Goal: Answer question/provide support: Share knowledge or assist other users

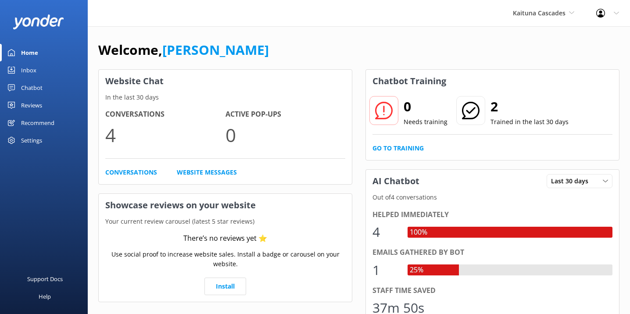
click at [553, 14] on span "Kaituna Cascades" at bounding box center [539, 13] width 53 height 8
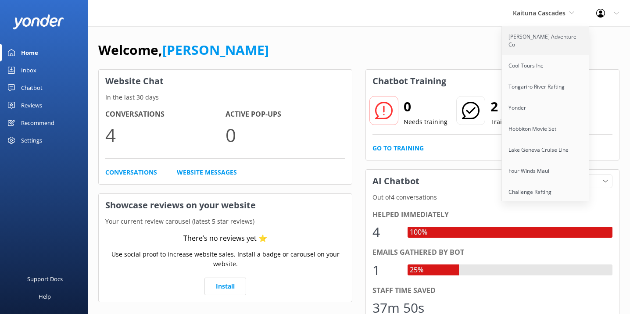
click at [543, 37] on link "[PERSON_NAME] Adventure Co" at bounding box center [546, 40] width 88 height 29
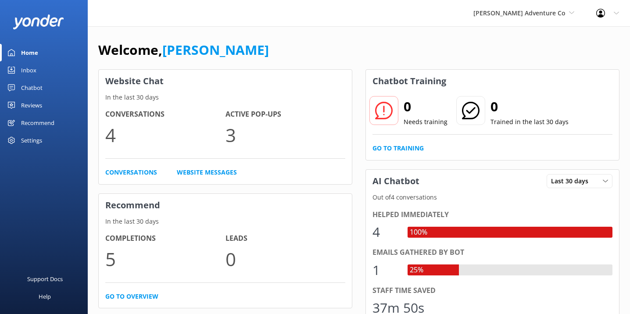
click at [31, 84] on div "Chatbot" at bounding box center [31, 88] width 21 height 18
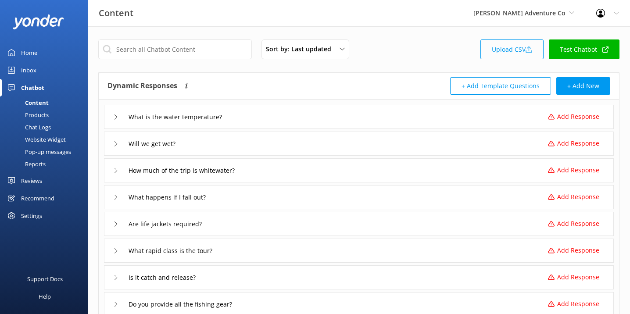
click at [514, 47] on link "Upload CSV" at bounding box center [511, 49] width 63 height 20
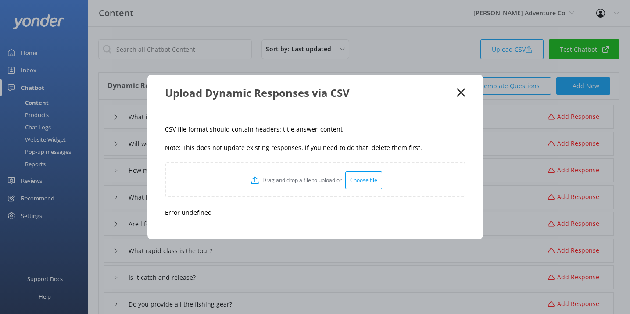
click at [364, 181] on div "Choose file" at bounding box center [363, 181] width 37 height 18
click at [462, 91] on use at bounding box center [461, 93] width 8 height 8
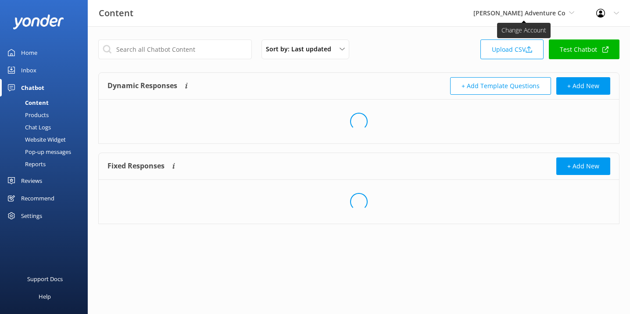
click at [557, 11] on span "[PERSON_NAME] Adventure Co" at bounding box center [519, 13] width 92 height 8
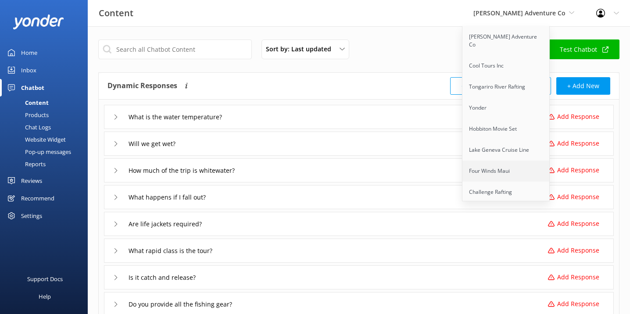
scroll to position [352, 0]
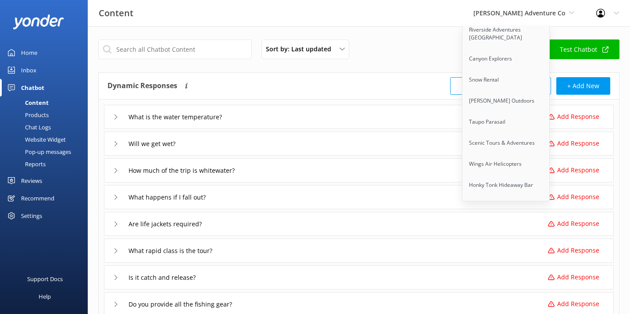
click at [444, 16] on div "Content Kendall's Adventure Co Kendall's Adventure Co Cool Tours Inc Tongariro …" at bounding box center [315, 13] width 630 height 26
click at [432, 43] on div "Sort by: Last updated Title Last updated Upload CSV Test Chatbot" at bounding box center [358, 51] width 521 height 25
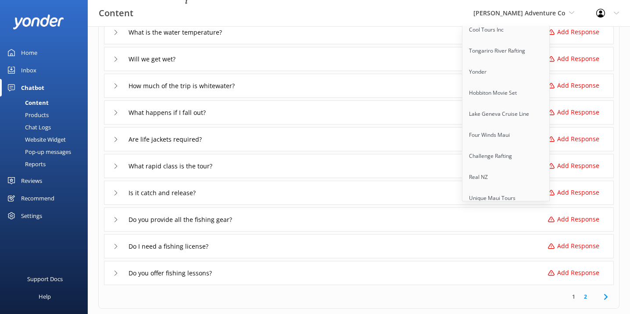
scroll to position [8, 0]
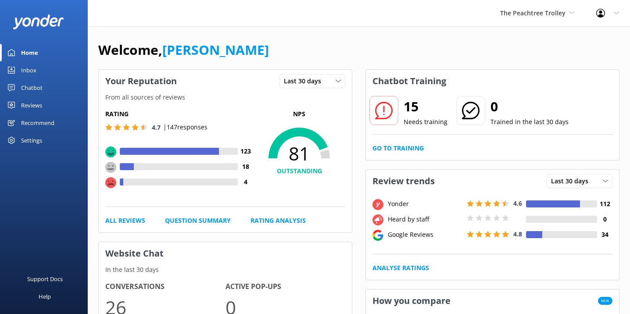
click at [32, 89] on div "Chatbot" at bounding box center [31, 88] width 21 height 18
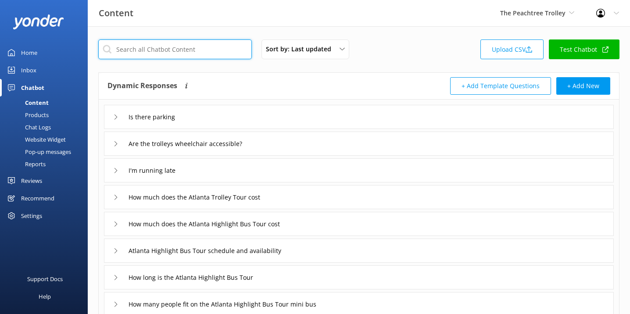
click at [157, 54] on input "text" at bounding box center [175, 49] width 154 height 20
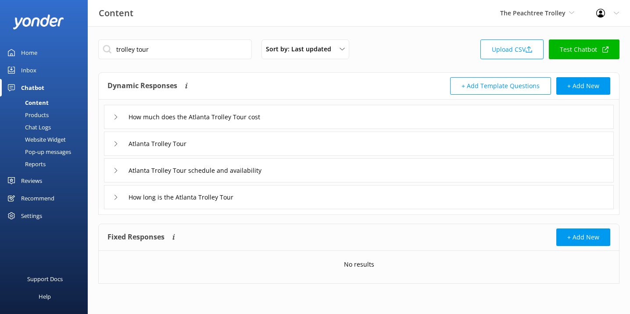
click at [115, 141] on icon at bounding box center [115, 143] width 5 height 5
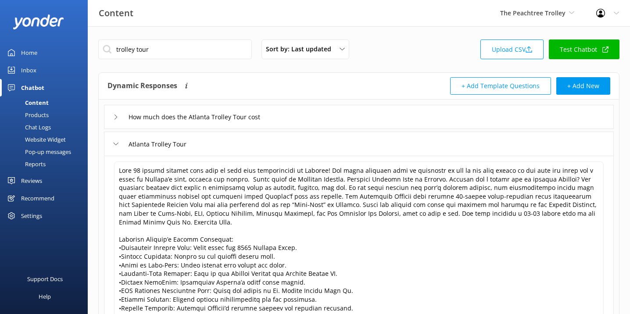
click at [117, 143] on use at bounding box center [116, 144] width 5 height 3
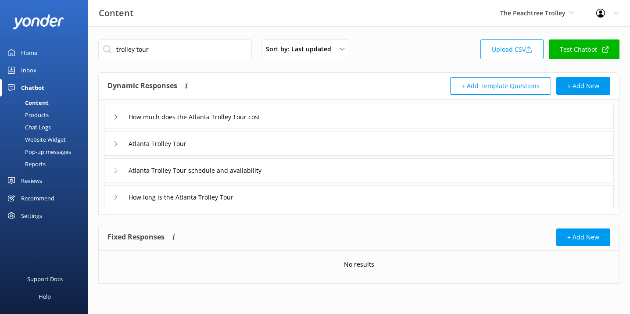
click at [106, 192] on div "How long is the Atlanta Trolley Tour" at bounding box center [359, 197] width 510 height 24
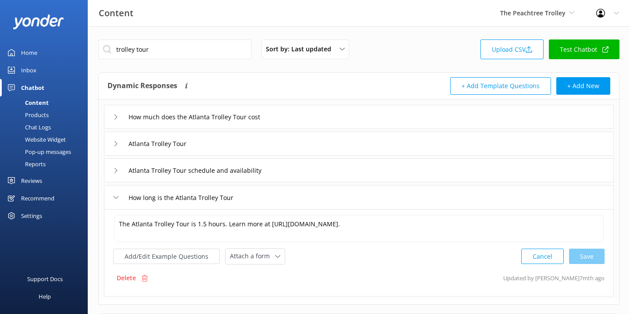
click at [107, 192] on div "How long is the Atlanta Trolley Tour" at bounding box center [359, 197] width 510 height 24
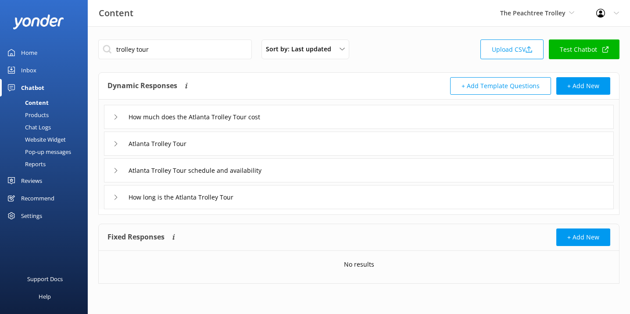
click at [114, 172] on icon at bounding box center [115, 170] width 5 height 5
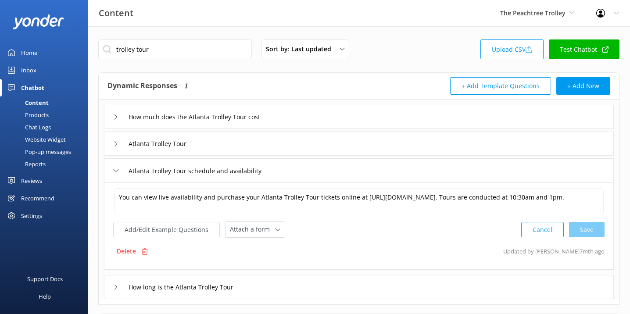
click at [112, 168] on div "Atlanta Trolley Tour schedule and availability" at bounding box center [359, 170] width 510 height 24
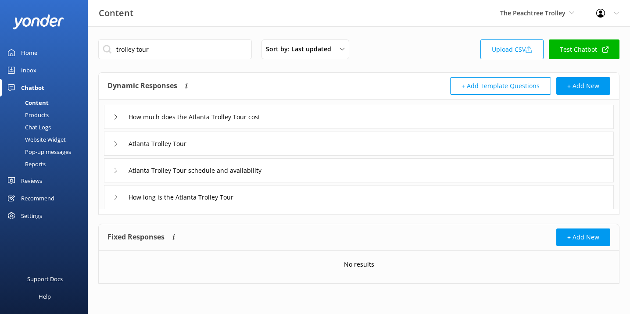
click at [118, 115] on icon at bounding box center [115, 117] width 5 height 5
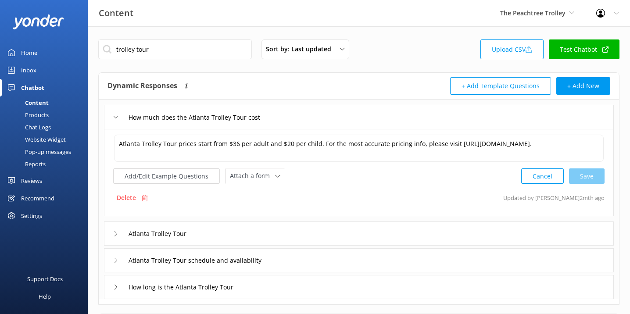
click at [118, 115] on icon at bounding box center [115, 117] width 5 height 5
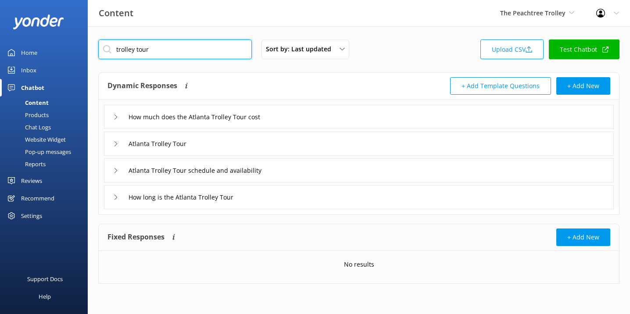
click at [193, 50] on input "trolley tour" at bounding box center [175, 49] width 154 height 20
paste input "Discover Atlanta Bus T"
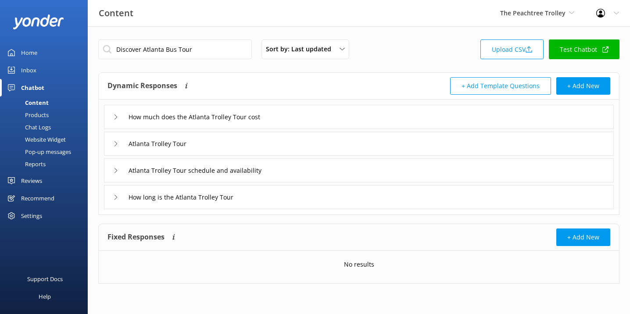
click at [219, 29] on div "Discover Atlanta Bus Tour Sort by: Last updated Title Last updated Upload CSV T…" at bounding box center [359, 168] width 542 height 284
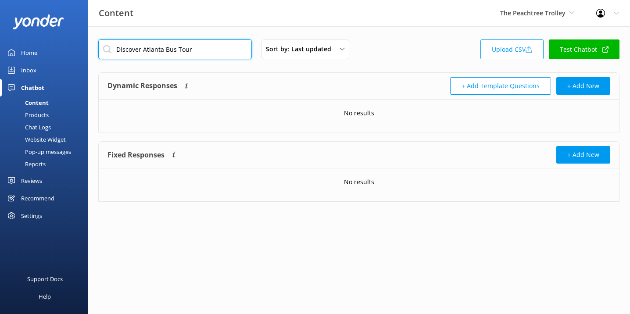
click at [205, 50] on input "Discover Atlanta Bus Tour" at bounding box center [175, 49] width 154 height 20
click at [193, 44] on input "Discover Atlanta Bus Tour" at bounding box center [175, 49] width 154 height 20
paste input "Half Day"
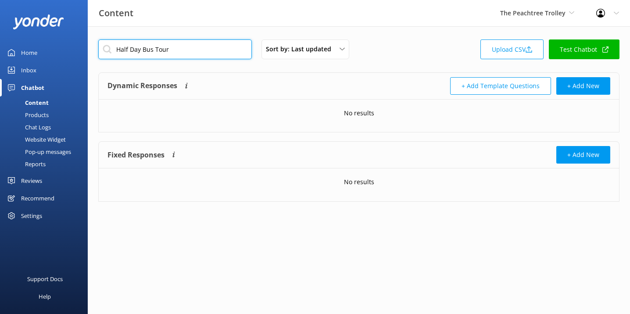
type input "Half Day Bus Tour"
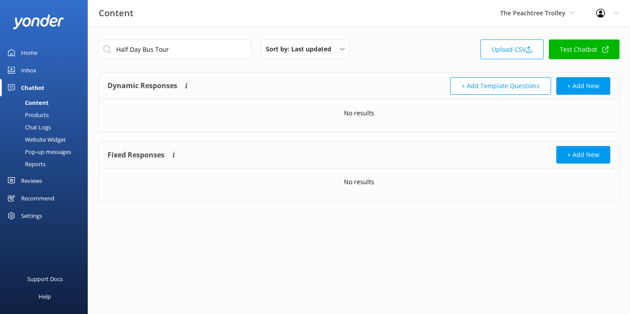
click at [25, 184] on div "Reviews" at bounding box center [31, 181] width 21 height 18
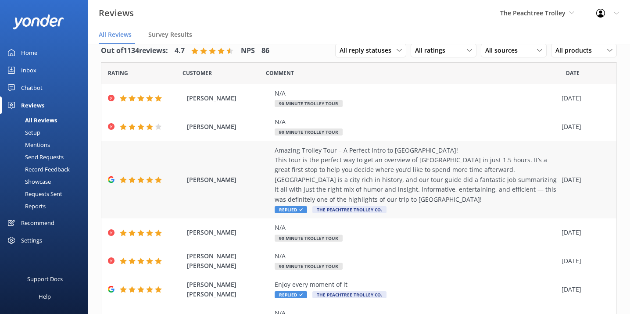
scroll to position [18, 0]
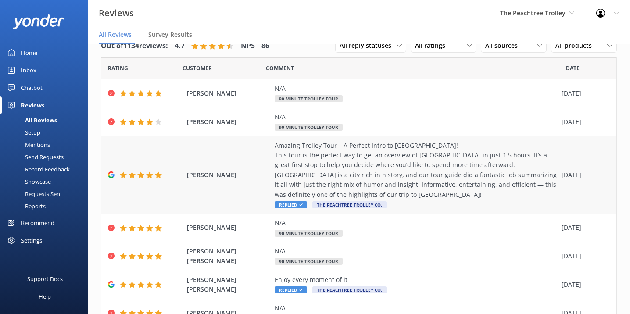
click at [260, 181] on div "[PERSON_NAME] Amazing Trolley Tour – A Perfect Intro to [GEOGRAPHIC_DATA]! This…" at bounding box center [358, 175] width 515 height 78
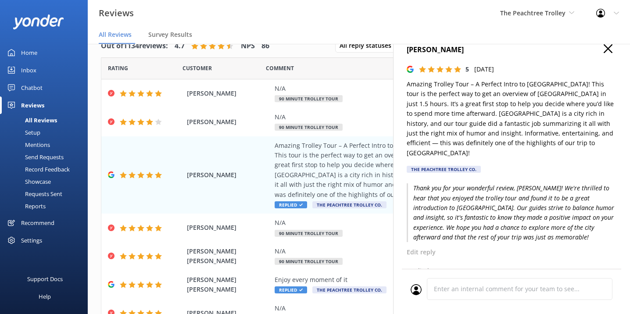
scroll to position [13, 0]
click at [608, 48] on use at bounding box center [608, 48] width 9 height 9
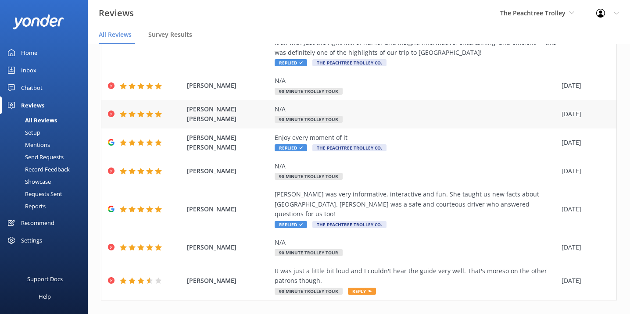
scroll to position [161, 0]
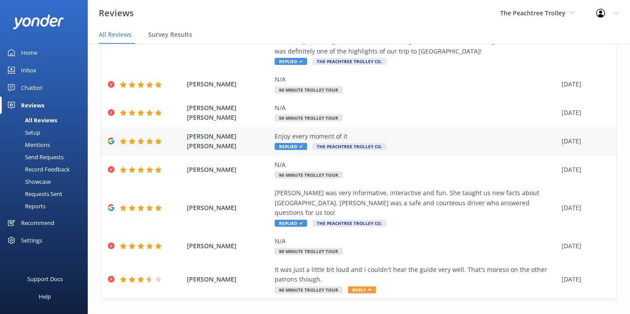
click at [253, 143] on span "[PERSON_NAME] [PERSON_NAME]" at bounding box center [228, 142] width 83 height 20
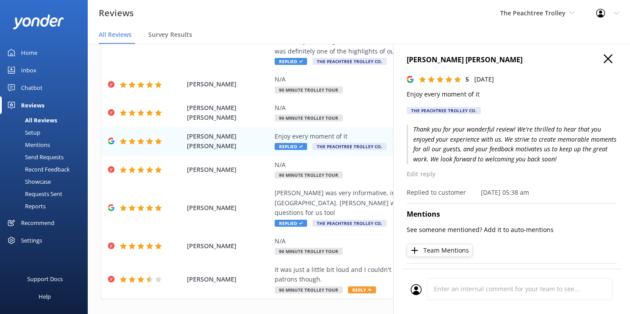
scroll to position [0, 0]
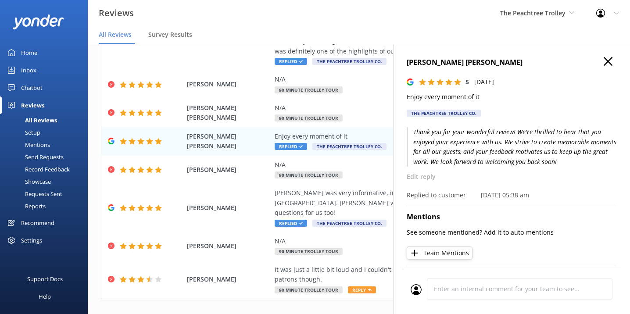
click at [612, 59] on h4 "[PERSON_NAME] [PERSON_NAME]" at bounding box center [512, 62] width 210 height 11
click at [610, 59] on use at bounding box center [608, 61] width 9 height 9
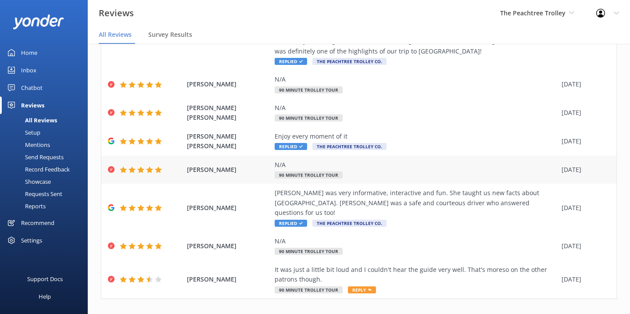
scroll to position [165, 0]
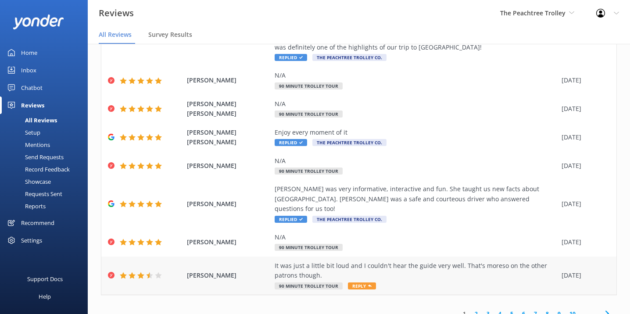
click at [372, 261] on div "It was just a little bit loud and I couldn't hear the guide very well. That's m…" at bounding box center [416, 271] width 283 height 20
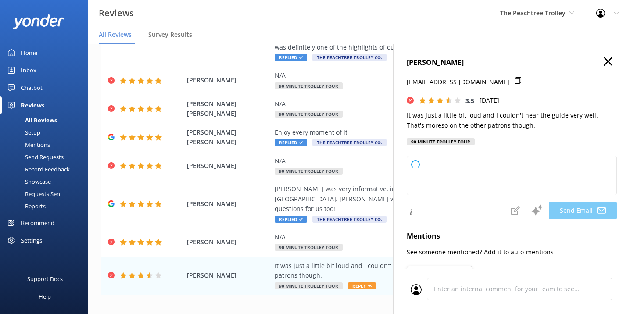
type textarea "Hi [PERSON_NAME], thank you for your feedback and for bringing this to our atte…"
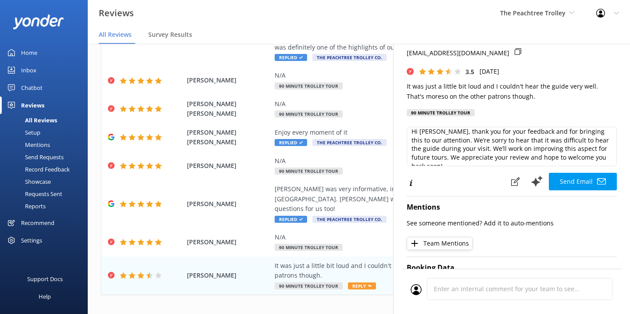
scroll to position [0, 0]
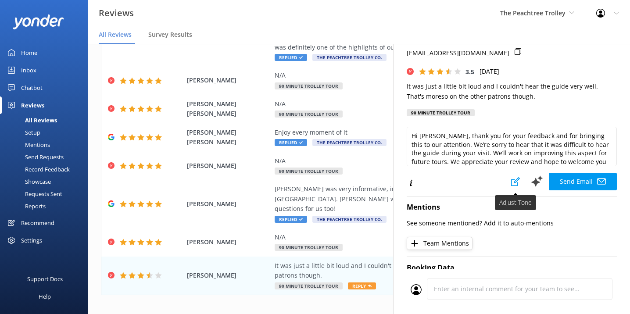
click at [516, 179] on use at bounding box center [515, 181] width 9 height 9
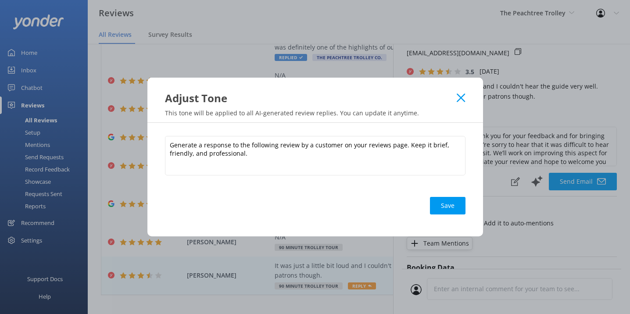
click at [451, 97] on div "Adjust Tone" at bounding box center [311, 98] width 292 height 14
click at [459, 97] on use at bounding box center [461, 97] width 8 height 8
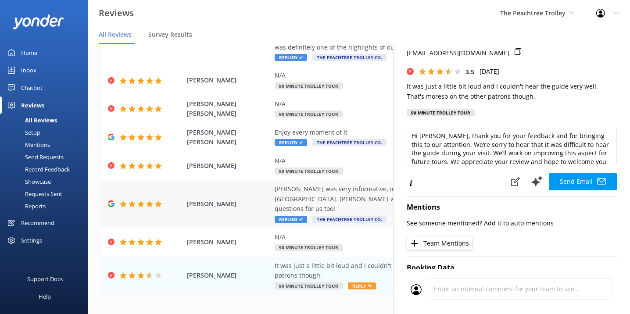
scroll to position [18, 0]
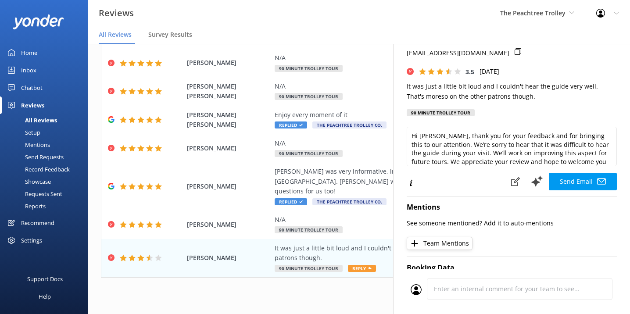
click at [47, 224] on div "Recommend" at bounding box center [37, 223] width 33 height 18
